Goal: Check status: Check status

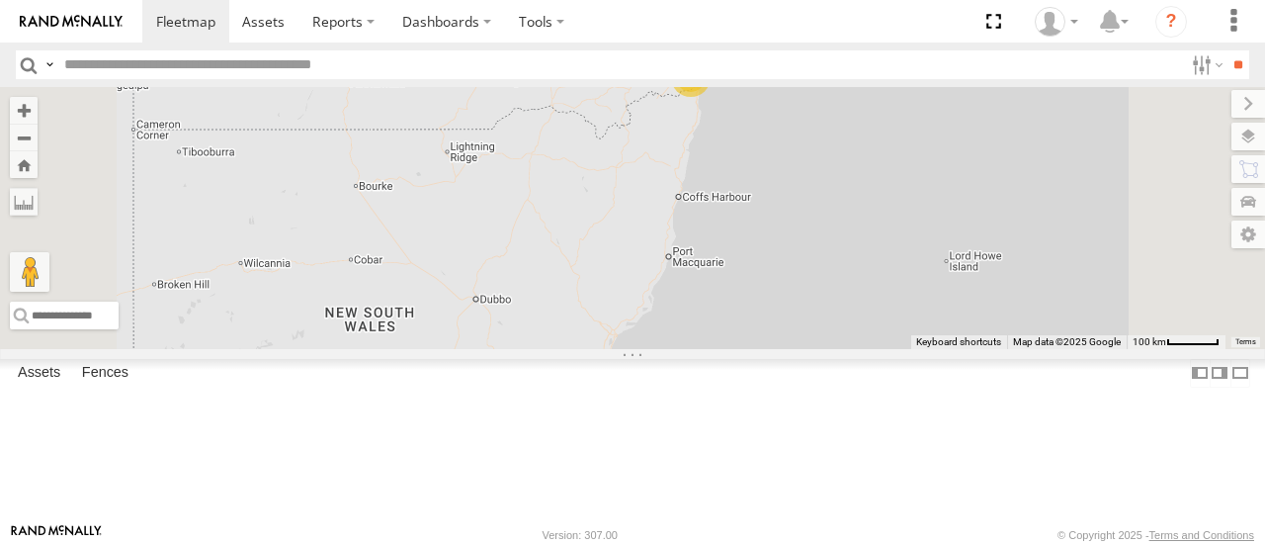
select select "**********"
click at [711, 97] on div "3" at bounding box center [691, 77] width 40 height 40
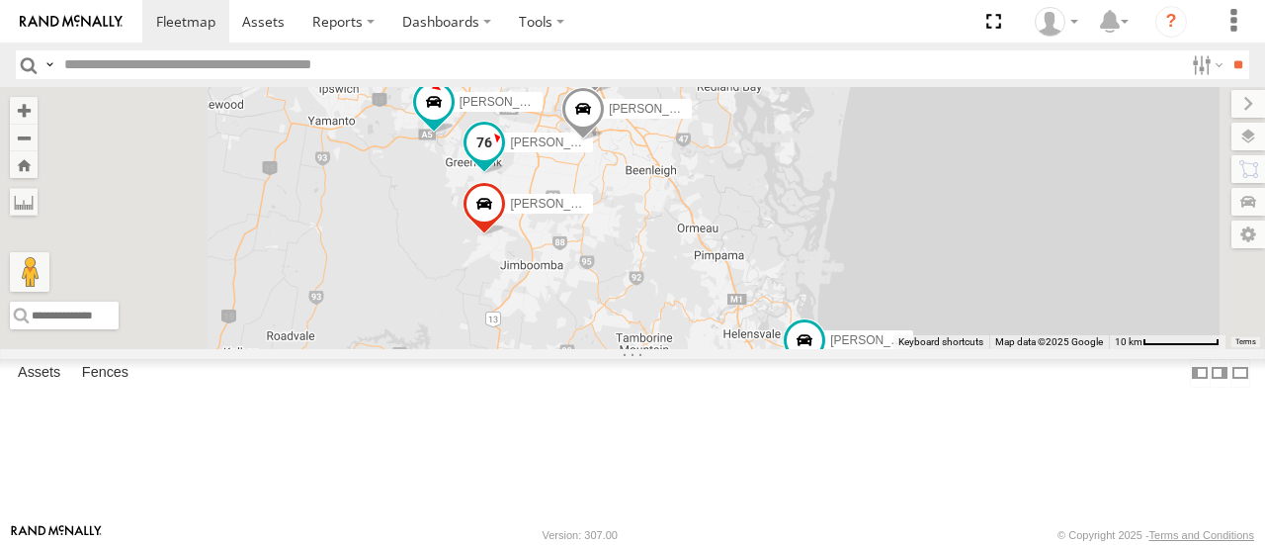
drag, startPoint x: 801, startPoint y: 257, endPoint x: 819, endPoint y: 344, distance: 88.8
click at [834, 348] on div "[PERSON_NAME] B - Corolla [PERSON_NAME] - 347FB3 [PERSON_NAME] - 348FB3 [PERSON…" at bounding box center [632, 217] width 1265 height 261
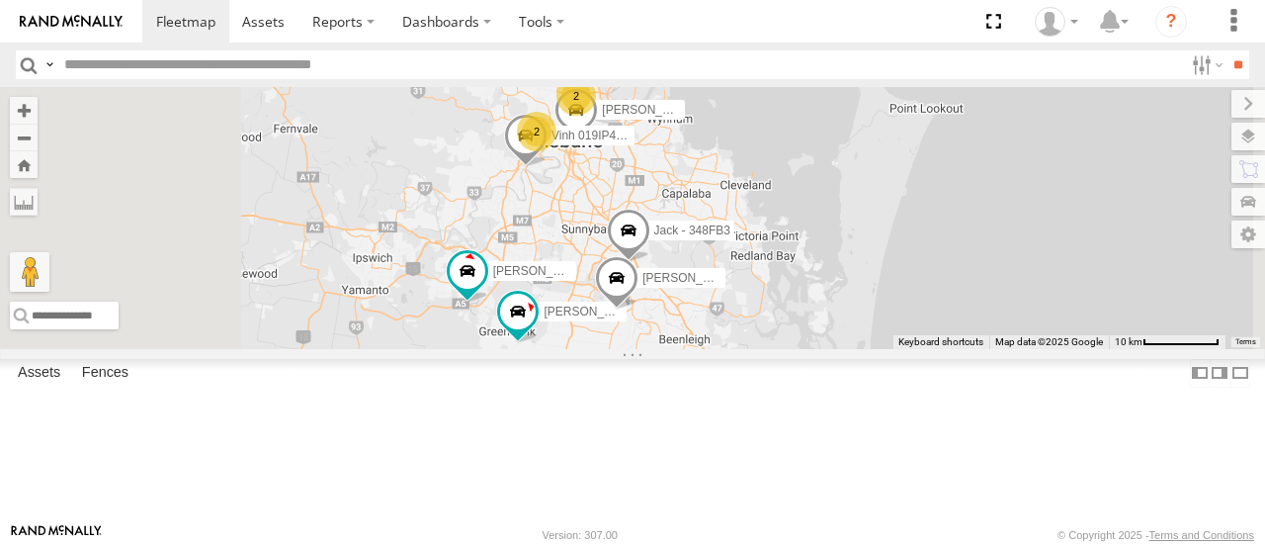
click at [596, 116] on div "2" at bounding box center [577, 96] width 40 height 40
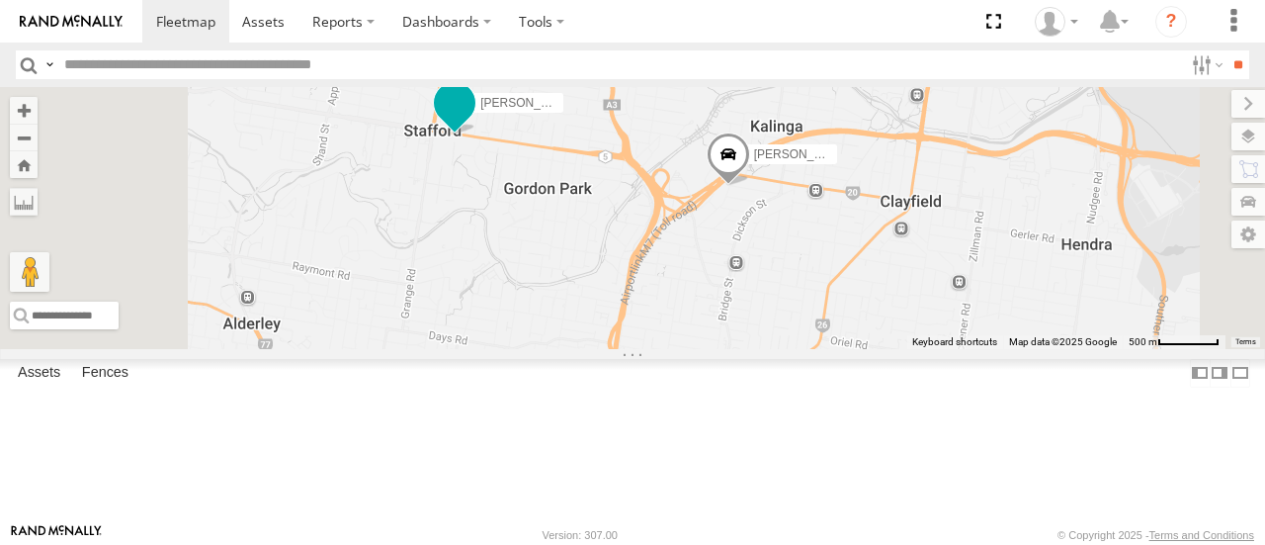
click at [476, 134] on span at bounding box center [454, 107] width 43 height 53
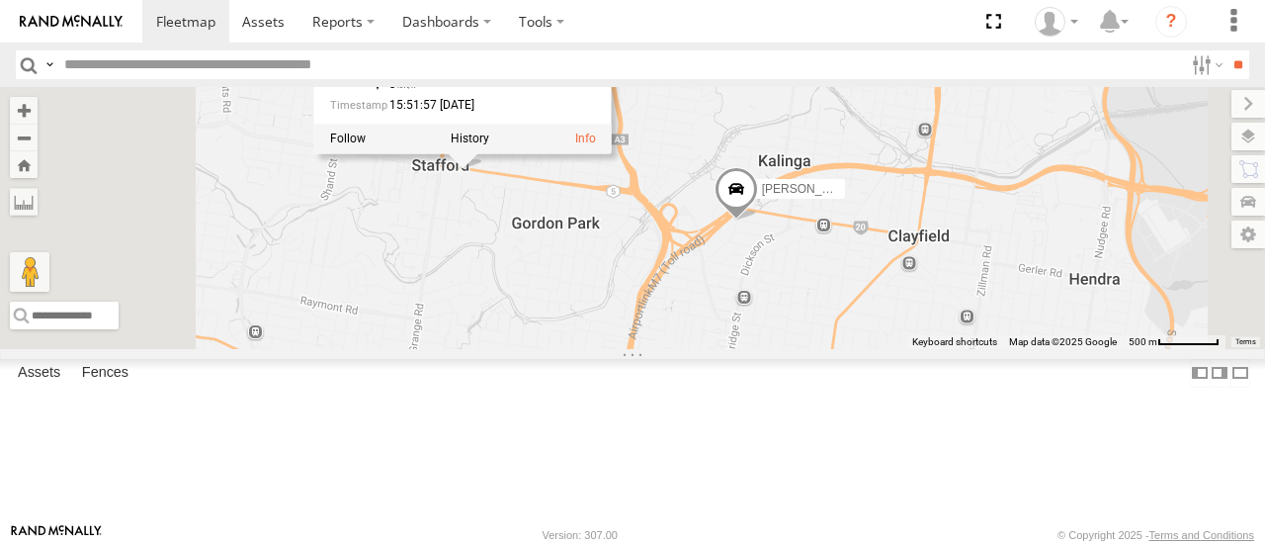
drag, startPoint x: 728, startPoint y: 258, endPoint x: 737, endPoint y: 302, distance: 44.6
click at [737, 302] on div "[PERSON_NAME] - Corolla [PERSON_NAME] - 347FB3 Jack - 348FB3 [PERSON_NAME] - 84…" at bounding box center [632, 217] width 1265 height 261
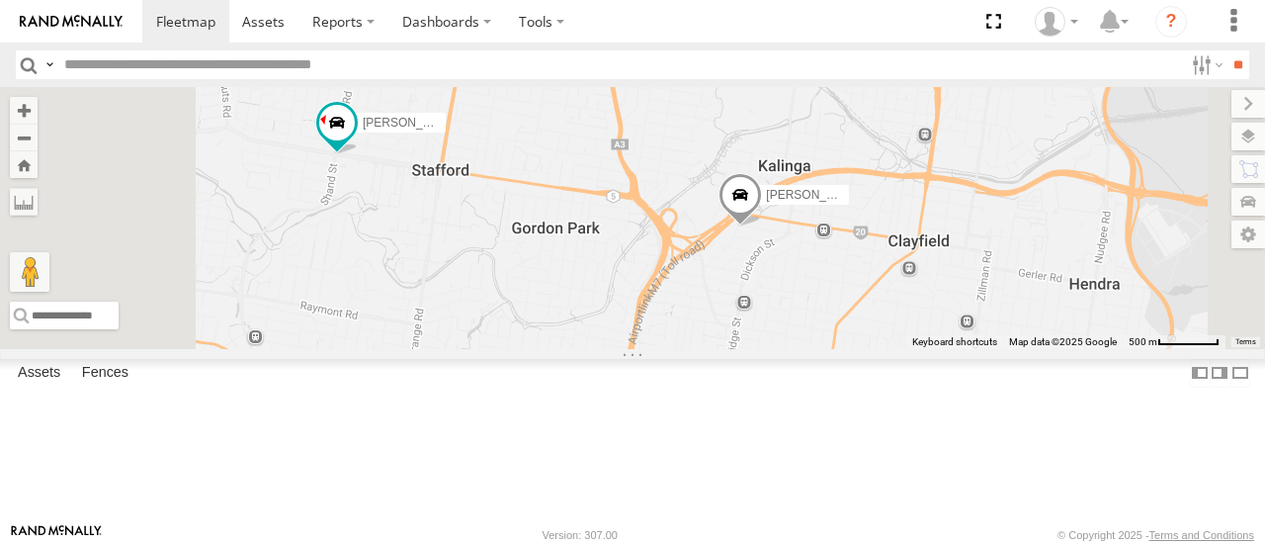
click at [645, 277] on div "[PERSON_NAME]- 817BG4 [PERSON_NAME] - 349FB3" at bounding box center [632, 217] width 1265 height 261
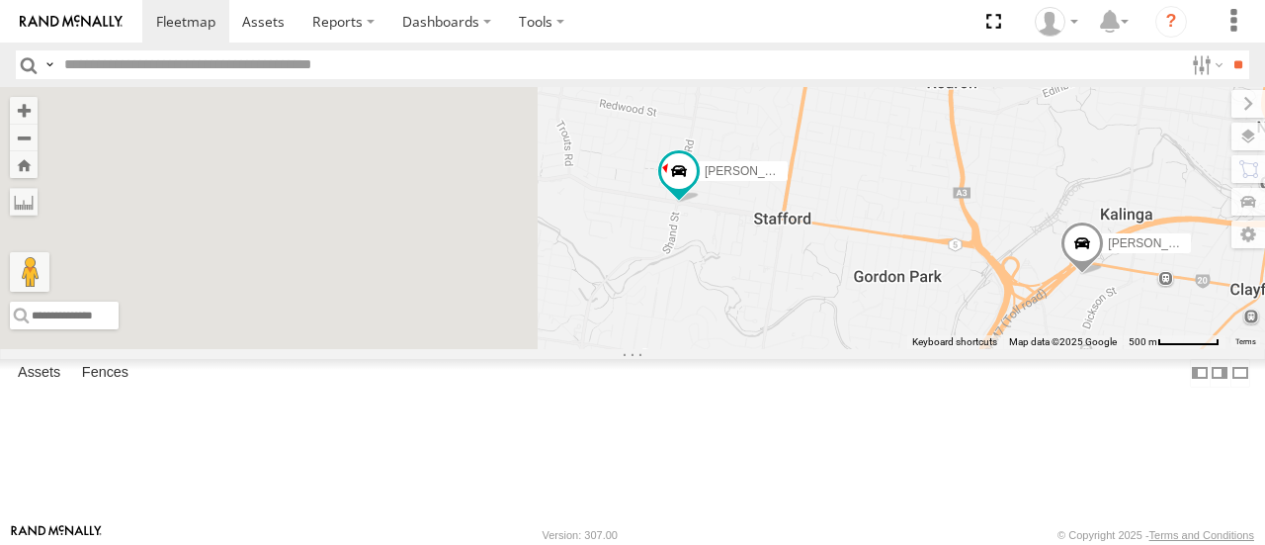
drag, startPoint x: 721, startPoint y: 277, endPoint x: 1040, endPoint y: 323, distance: 322.7
click at [1040, 323] on div "[PERSON_NAME]- 817BG4 [PERSON_NAME] - 349FB3" at bounding box center [632, 217] width 1265 height 261
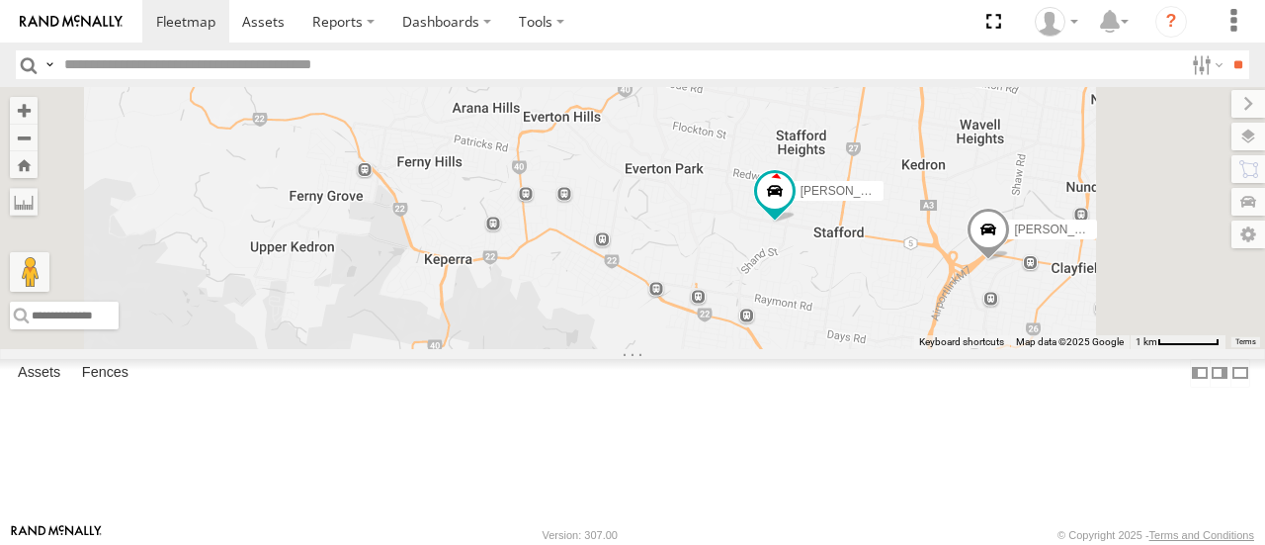
click at [1014, 322] on div "[PERSON_NAME]- 817BG4 [PERSON_NAME] - 349FB3 Spare - 269 EH7" at bounding box center [632, 217] width 1265 height 261
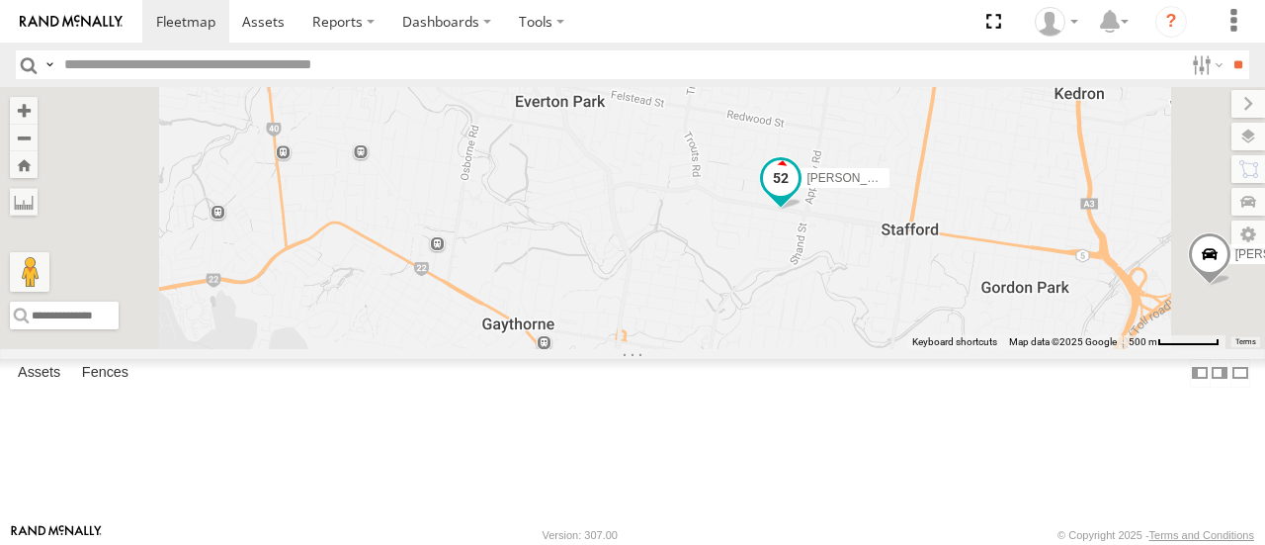
click at [803, 211] on span at bounding box center [780, 183] width 43 height 53
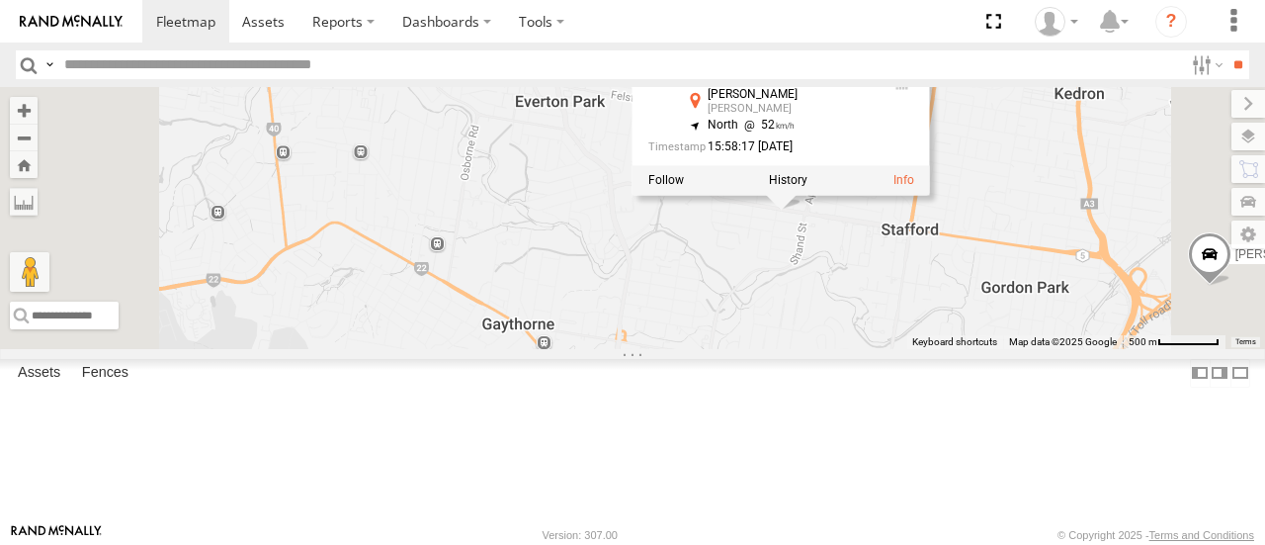
click at [930, 196] on div "[PERSON_NAME] - 349FB3 All Assets [PERSON_NAME] [PERSON_NAME] -27.40897 , 153.0…" at bounding box center [782, 107] width 298 height 178
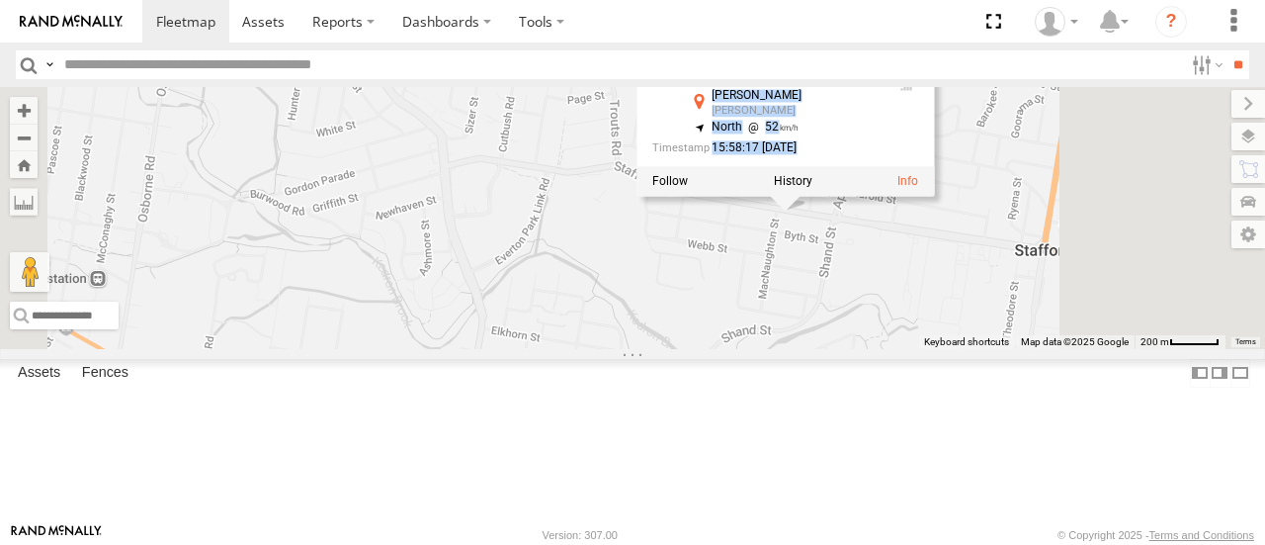
click at [934, 197] on div "[PERSON_NAME] - 349FB3 All Assets [PERSON_NAME] [PERSON_NAME] -27.40897 , 153.0…" at bounding box center [786, 108] width 298 height 178
click at [952, 302] on div "[PERSON_NAME]- 817BG4 [PERSON_NAME] - 349FB3 Spare - 269 EH7 [PERSON_NAME] - 34…" at bounding box center [632, 217] width 1265 height 261
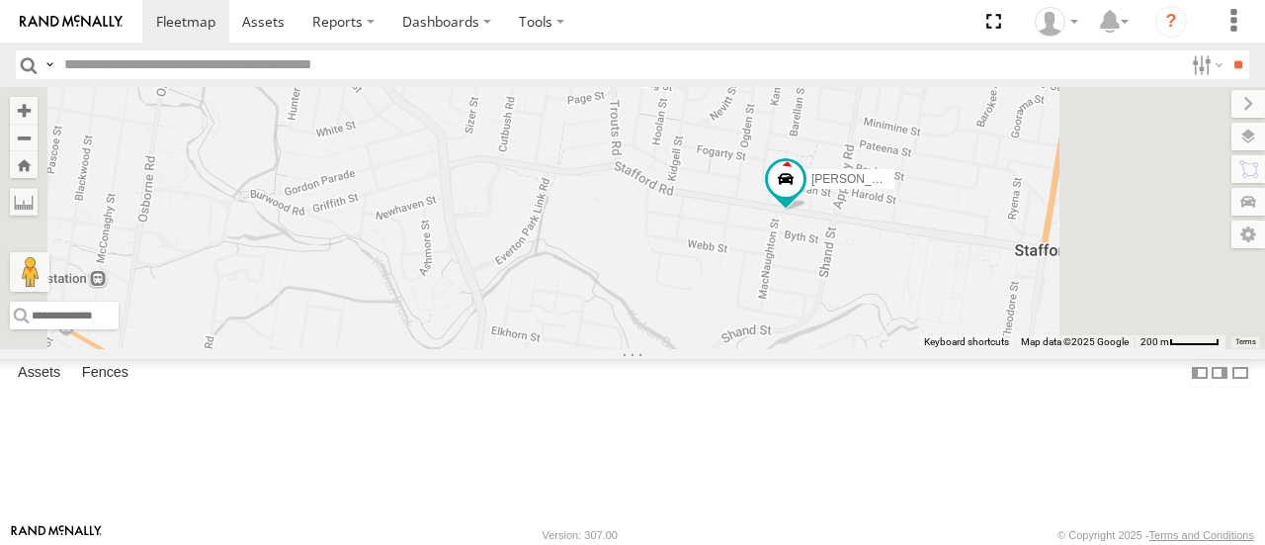
drag, startPoint x: 958, startPoint y: 335, endPoint x: 1038, endPoint y: 352, distance: 81.8
click at [1038, 348] on div "[PERSON_NAME]- 817BG4 [PERSON_NAME] - 349FB3 Spare - 269 EH7" at bounding box center [632, 217] width 1265 height 261
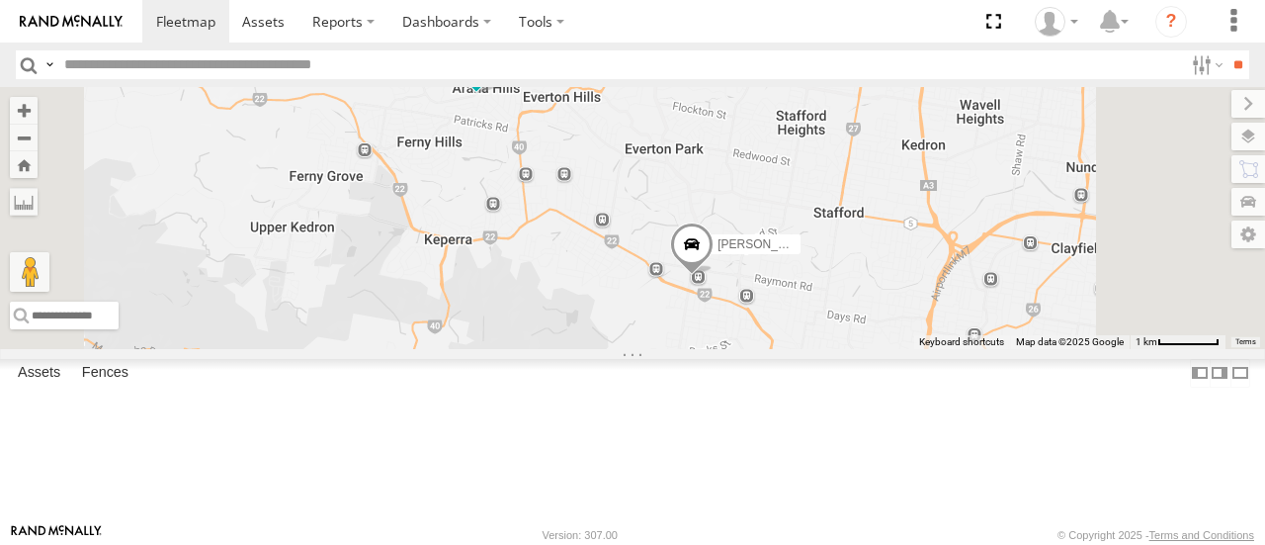
drag, startPoint x: 996, startPoint y: 286, endPoint x: 793, endPoint y: 111, distance: 267.7
click at [793, 111] on div "[PERSON_NAME] - 349FB3 [PERSON_NAME] - 063 EB2 Spare - 269 EH7" at bounding box center [632, 217] width 1265 height 261
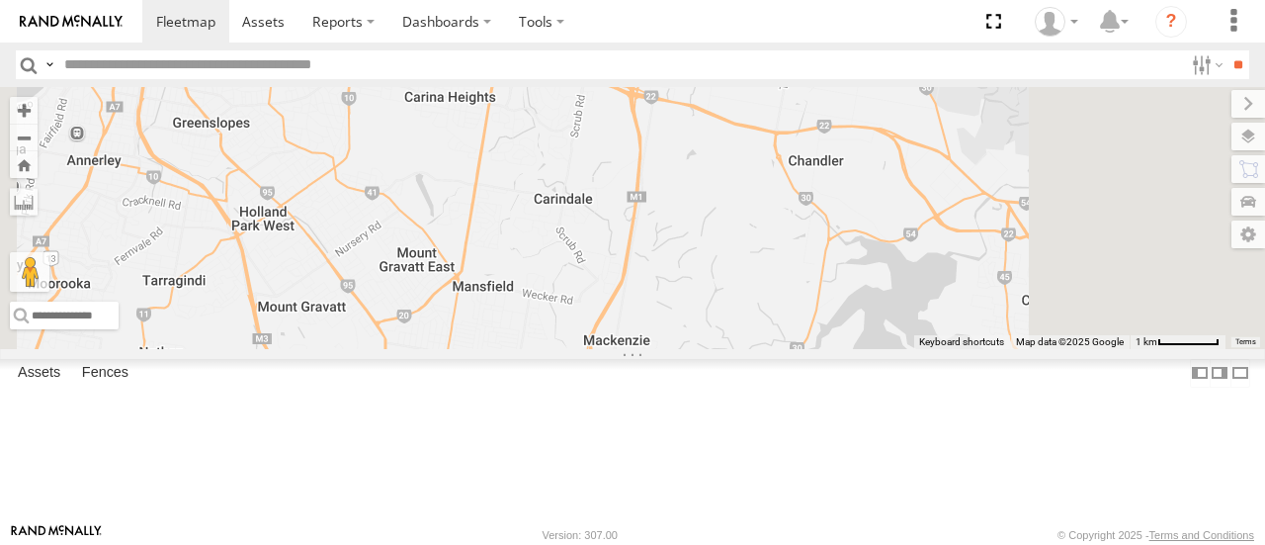
drag, startPoint x: 845, startPoint y: 303, endPoint x: 712, endPoint y: 173, distance: 186.0
click at [712, 173] on div "[PERSON_NAME] - 349FB3 [PERSON_NAME] - 063 EB2 Spare - 269 EH7 [PERSON_NAME] - …" at bounding box center [632, 217] width 1265 height 261
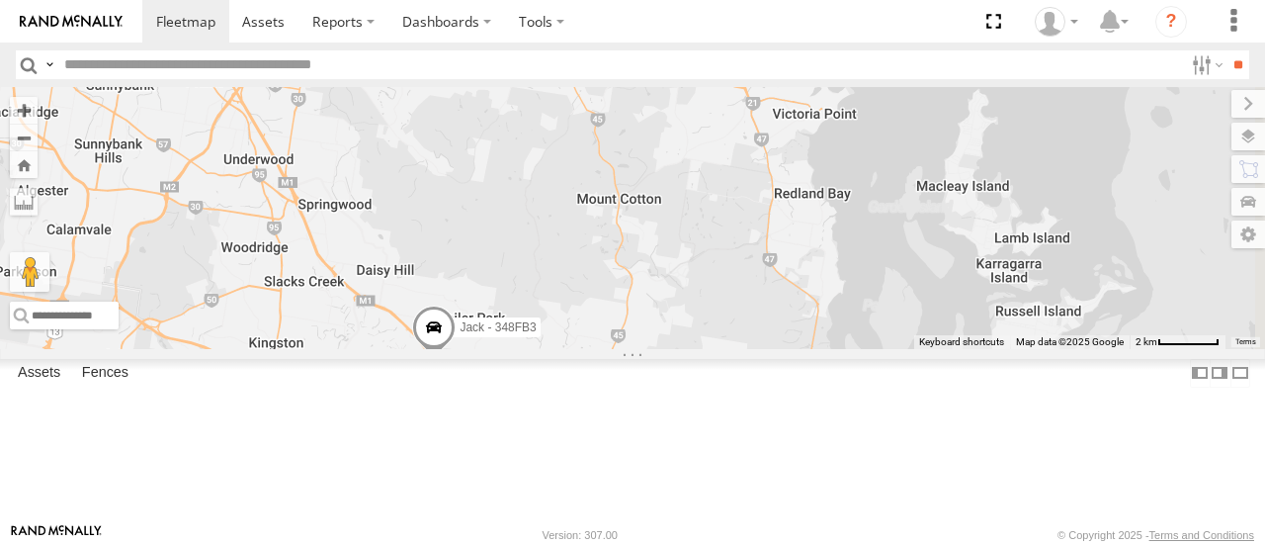
drag, startPoint x: 718, startPoint y: 306, endPoint x: 647, endPoint y: 173, distance: 151.3
click at [647, 173] on div "[PERSON_NAME] - 349FB3 [PERSON_NAME] - 063 EB2 Spare - 269 EH7 [PERSON_NAME] - …" at bounding box center [632, 217] width 1265 height 261
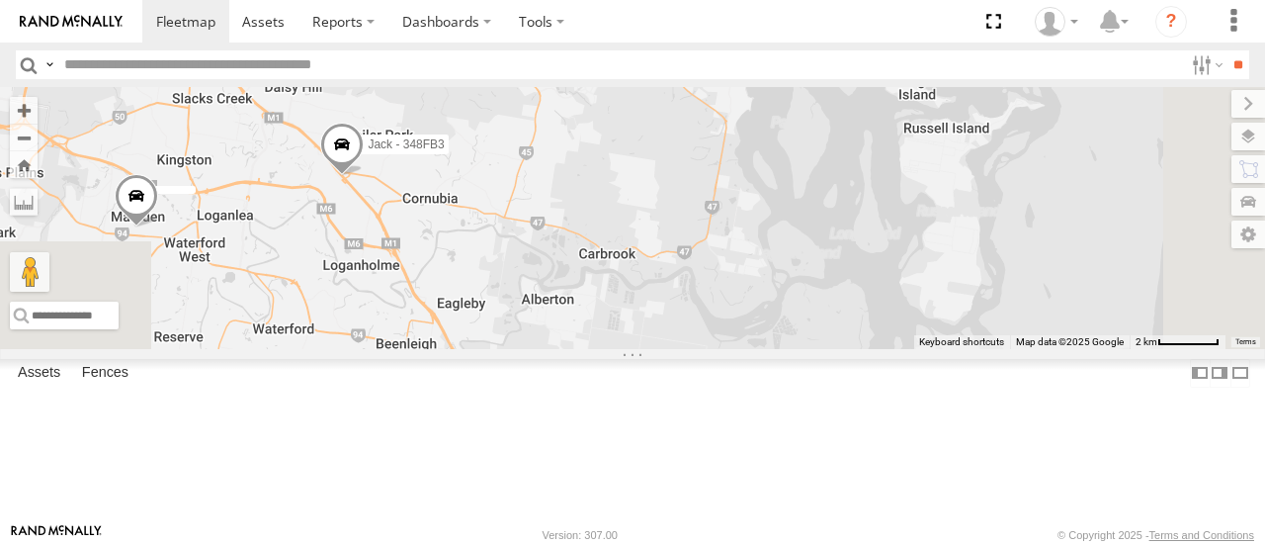
drag, startPoint x: 783, startPoint y: 348, endPoint x: 1105, endPoint y: 540, distance: 375.0
click at [1105, 540] on body at bounding box center [632, 272] width 1265 height 545
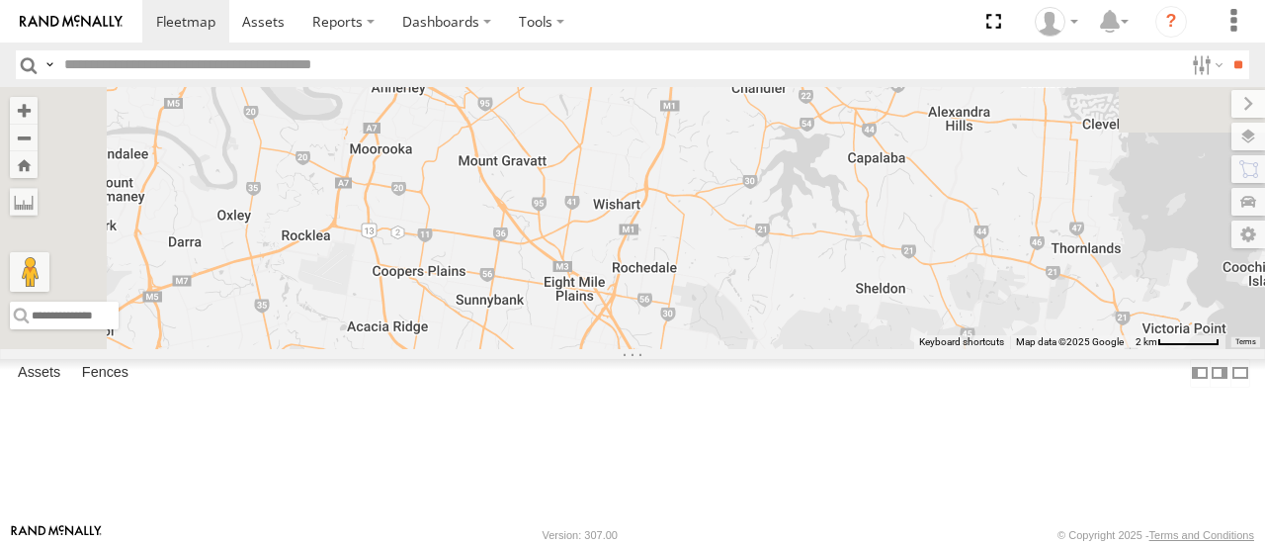
drag, startPoint x: 876, startPoint y: 385, endPoint x: 873, endPoint y: 444, distance: 59.4
click at [873, 348] on div "[PERSON_NAME] - 349FB3 [PERSON_NAME] - 063 EB2 Spare - 269 EH7 [PERSON_NAME] - …" at bounding box center [632, 217] width 1265 height 261
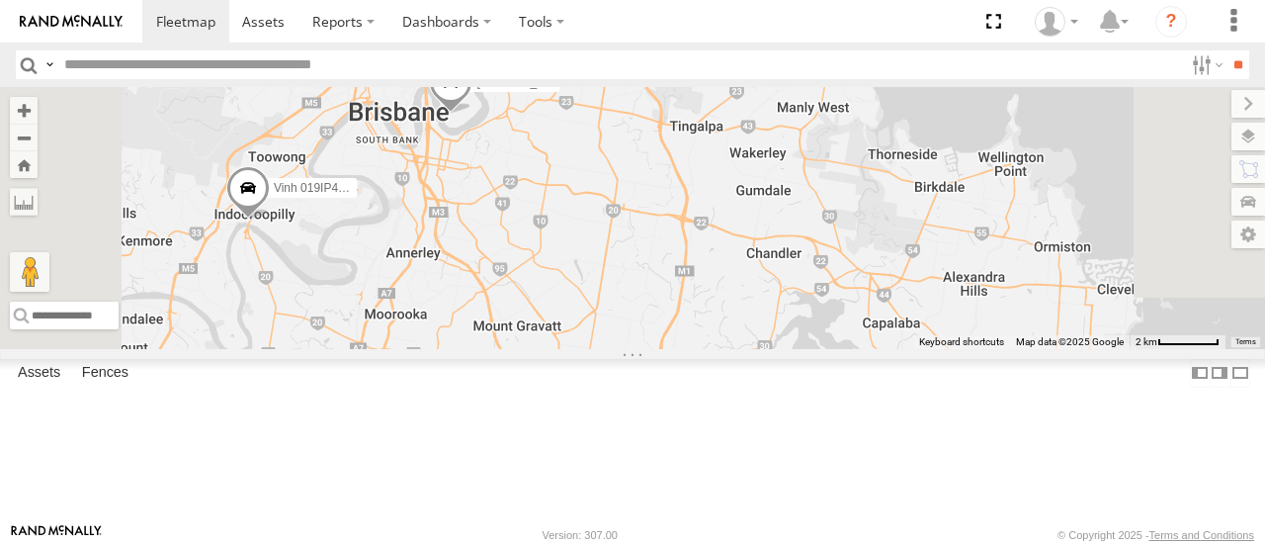
drag, startPoint x: 785, startPoint y: 334, endPoint x: 803, endPoint y: 461, distance: 127.8
click at [803, 348] on div "[PERSON_NAME] - 349FB3 [PERSON_NAME] - 063 EB2 Spare - 269 EH7 [PERSON_NAME] - …" at bounding box center [632, 217] width 1265 height 261
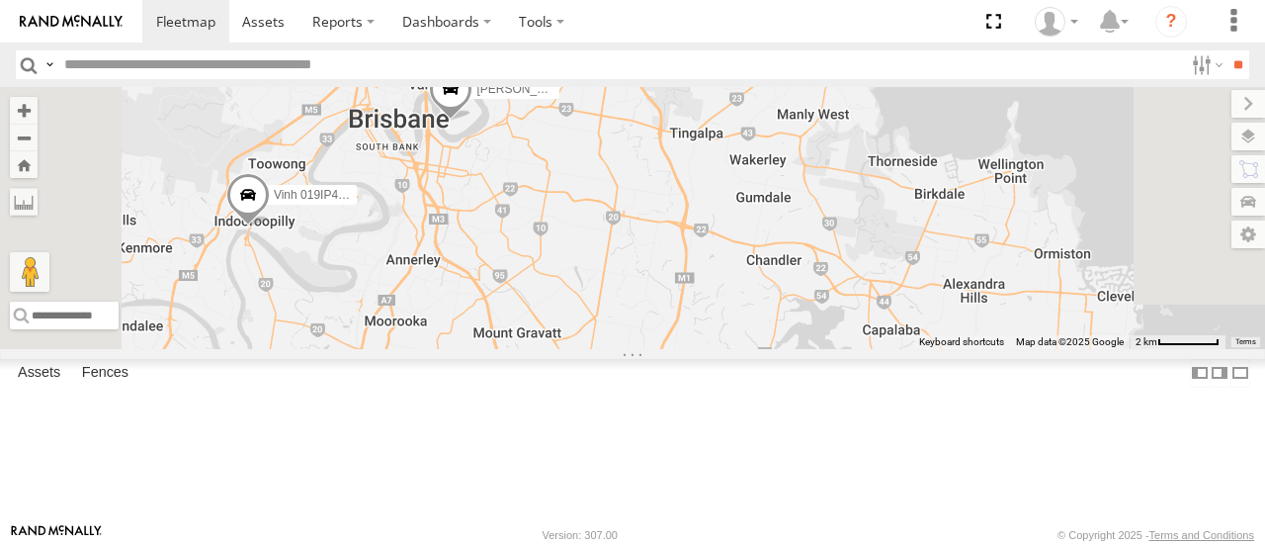
click at [770, 348] on div "[PERSON_NAME] - 349FB3 [PERSON_NAME] - 063 EB2 Spare - 269 EH7 [PERSON_NAME] - …" at bounding box center [632, 217] width 1265 height 261
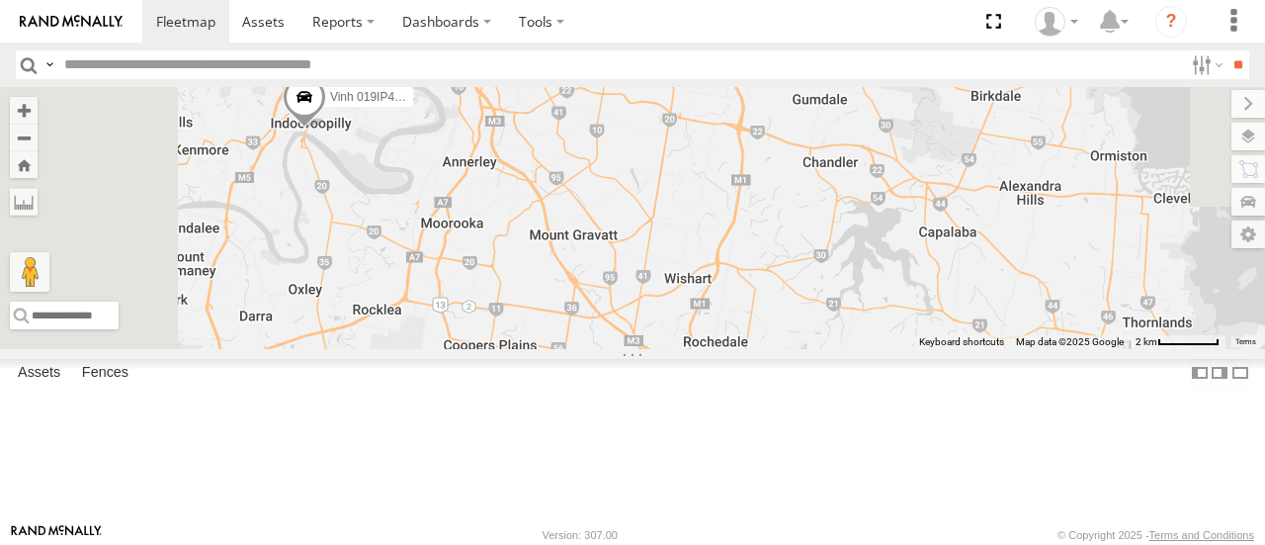
drag, startPoint x: 770, startPoint y: 353, endPoint x: 878, endPoint y: 146, distance: 233.0
click at [878, 146] on div "[PERSON_NAME] - 349FB3 [PERSON_NAME] - 063 EB2 Spare - 269 EH7 [PERSON_NAME] - …" at bounding box center [632, 217] width 1265 height 261
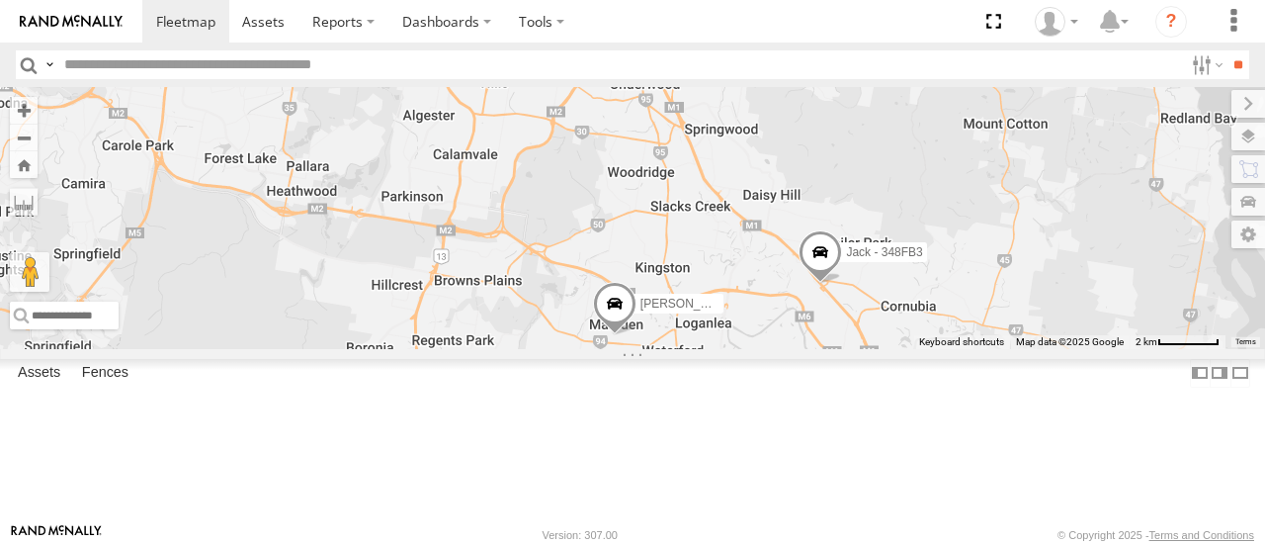
drag, startPoint x: 918, startPoint y: 309, endPoint x: 749, endPoint y: 192, distance: 206.0
click at [749, 192] on div "[PERSON_NAME] - 349FB3 [PERSON_NAME] - 063 EB2 Spare - 269 EH7 [PERSON_NAME] - …" at bounding box center [632, 217] width 1265 height 261
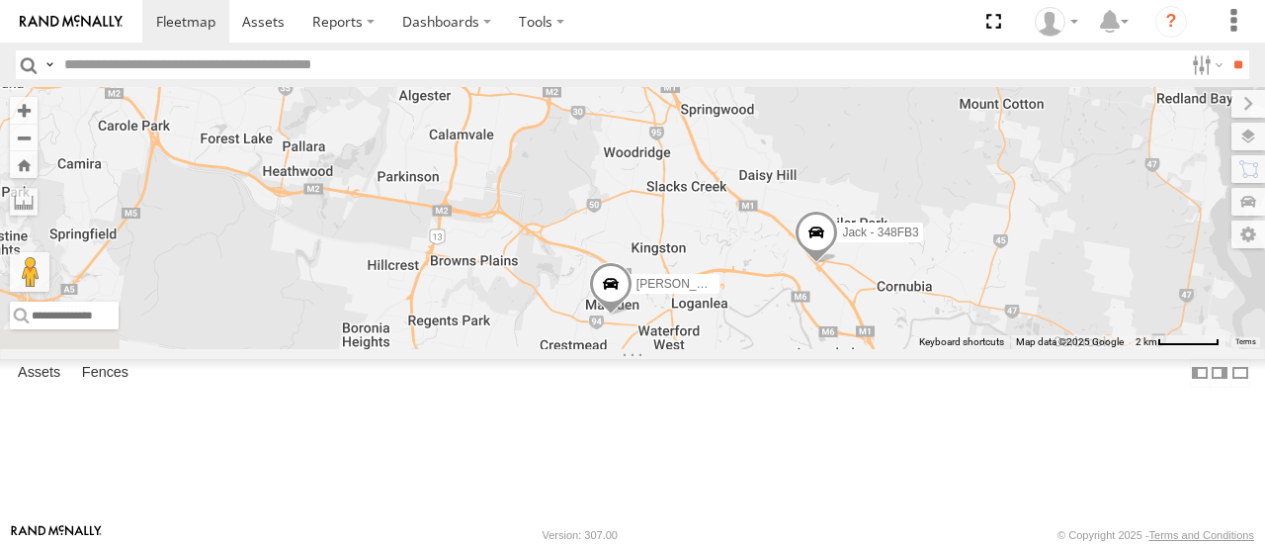
drag, startPoint x: 739, startPoint y: 244, endPoint x: 734, endPoint y: 163, distance: 81.3
click at [734, 163] on div "[PERSON_NAME] - 349FB3 [PERSON_NAME] - 063 EB2 Spare - 269 EH7 [PERSON_NAME] - …" at bounding box center [632, 217] width 1265 height 261
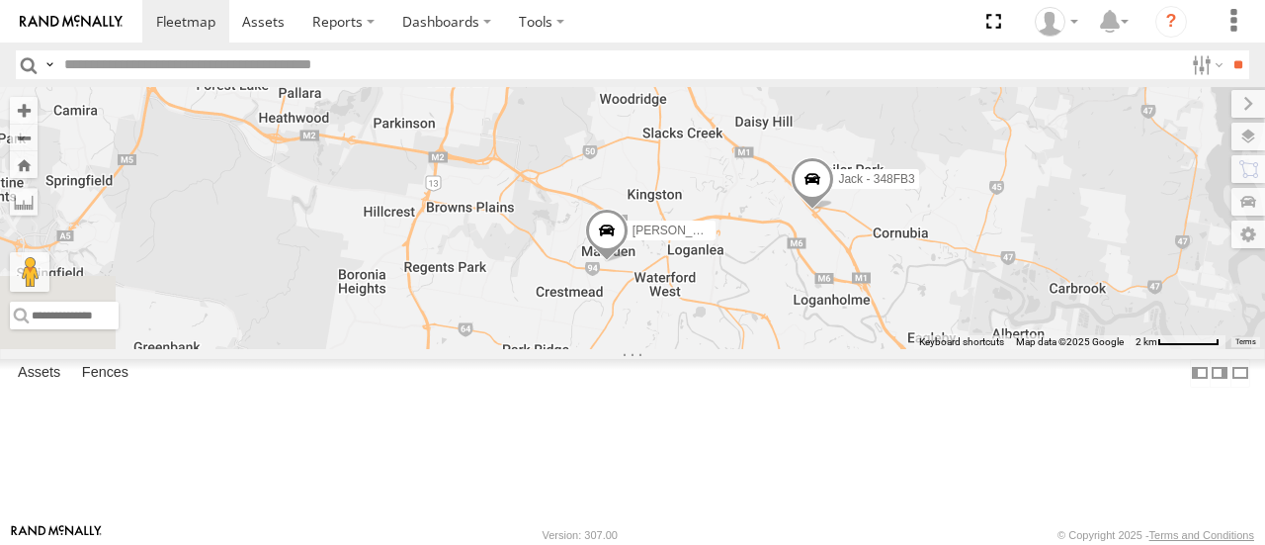
drag, startPoint x: 734, startPoint y: 176, endPoint x: 767, endPoint y: 404, distance: 230.8
click at [767, 348] on div "[PERSON_NAME] - 349FB3 [PERSON_NAME] - 063 EB2 Spare - 269 EH7 [PERSON_NAME] - …" at bounding box center [632, 217] width 1265 height 261
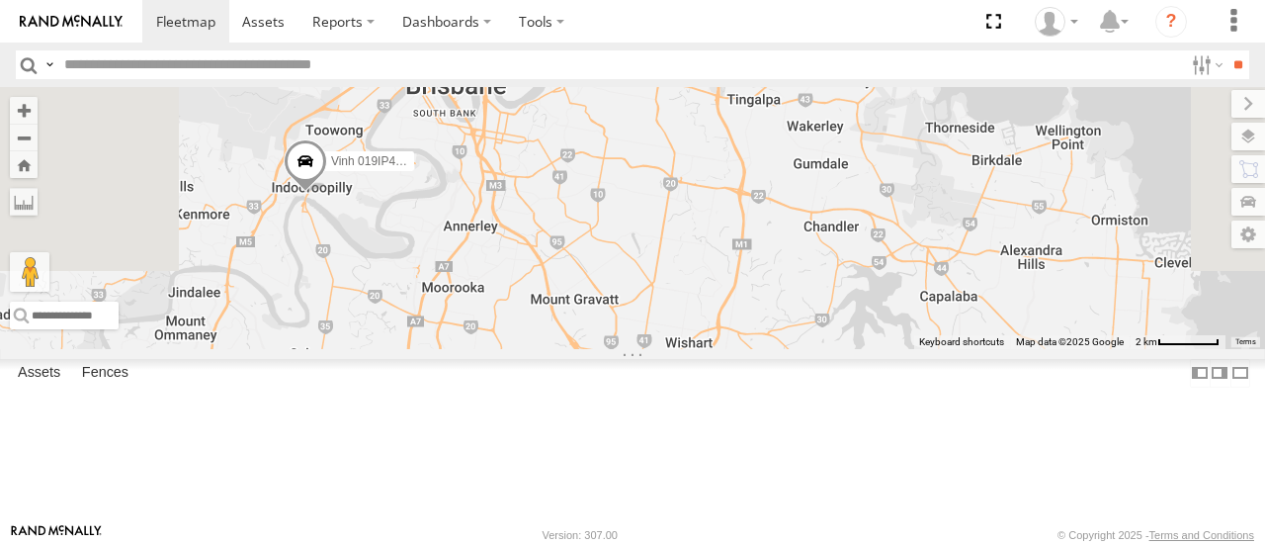
drag, startPoint x: 881, startPoint y: 260, endPoint x: 869, endPoint y: 345, distance: 85.8
click at [869, 345] on div "[PERSON_NAME] - 349FB3 [PERSON_NAME] - 063 EB2 Spare - 269 EH7 [PERSON_NAME] - …" at bounding box center [632, 217] width 1265 height 261
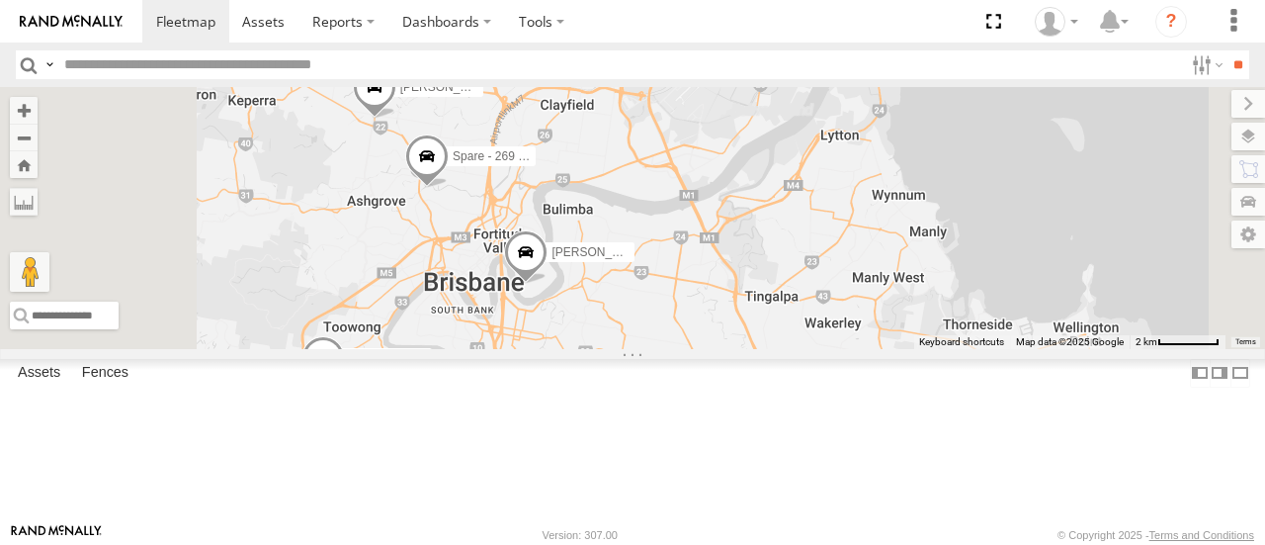
drag, startPoint x: 836, startPoint y: 312, endPoint x: 852, endPoint y: 346, distance: 37.1
click at [697, 260] on span "[PERSON_NAME] - 017IP4" at bounding box center [624, 253] width 145 height 14
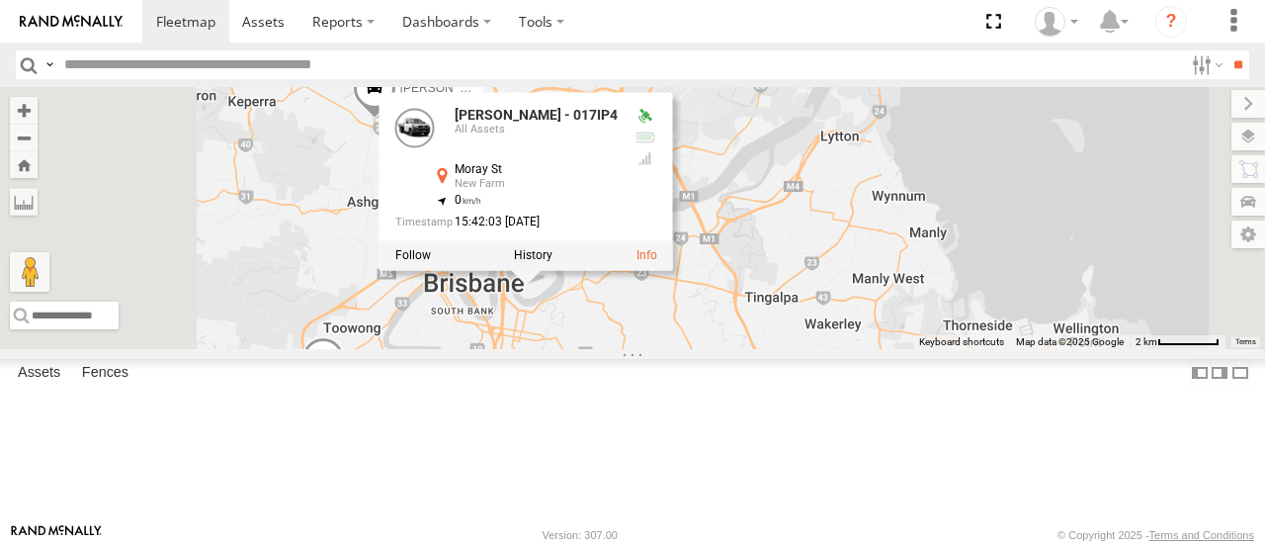
click at [939, 348] on div "[PERSON_NAME] - 349FB3 [PERSON_NAME] - 063 EB2 Spare - 269 EH7 [PERSON_NAME] - …" at bounding box center [632, 217] width 1265 height 261
